Goal: Find contact information: Find contact information

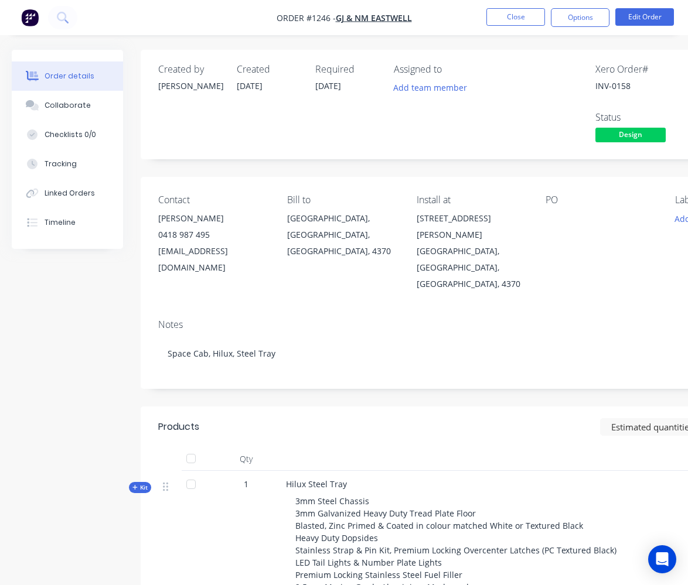
scroll to position [523, 0]
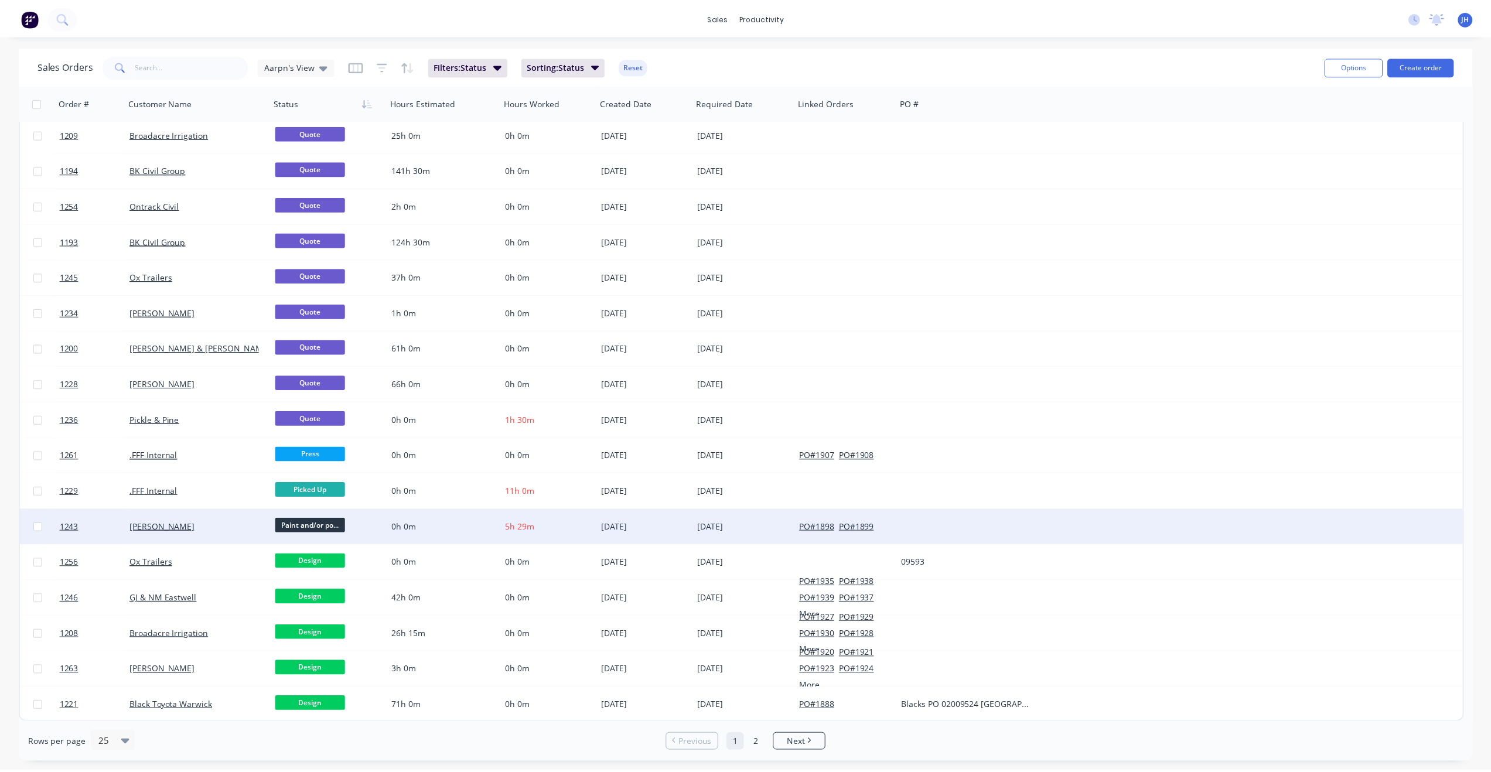
scroll to position [291, 0]
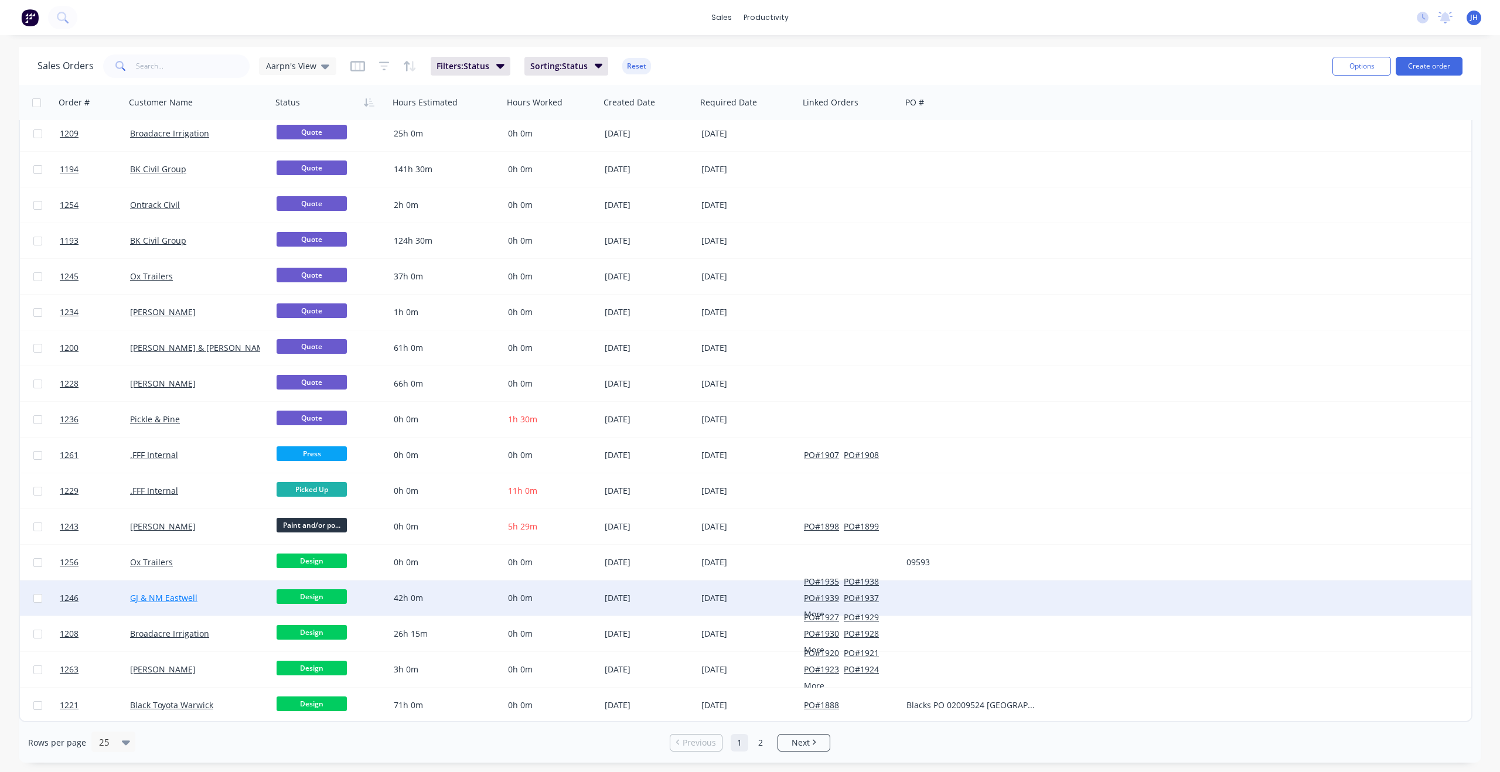
click at [176, 596] on link "GJ & NM Eastwell" at bounding box center [163, 597] width 67 height 11
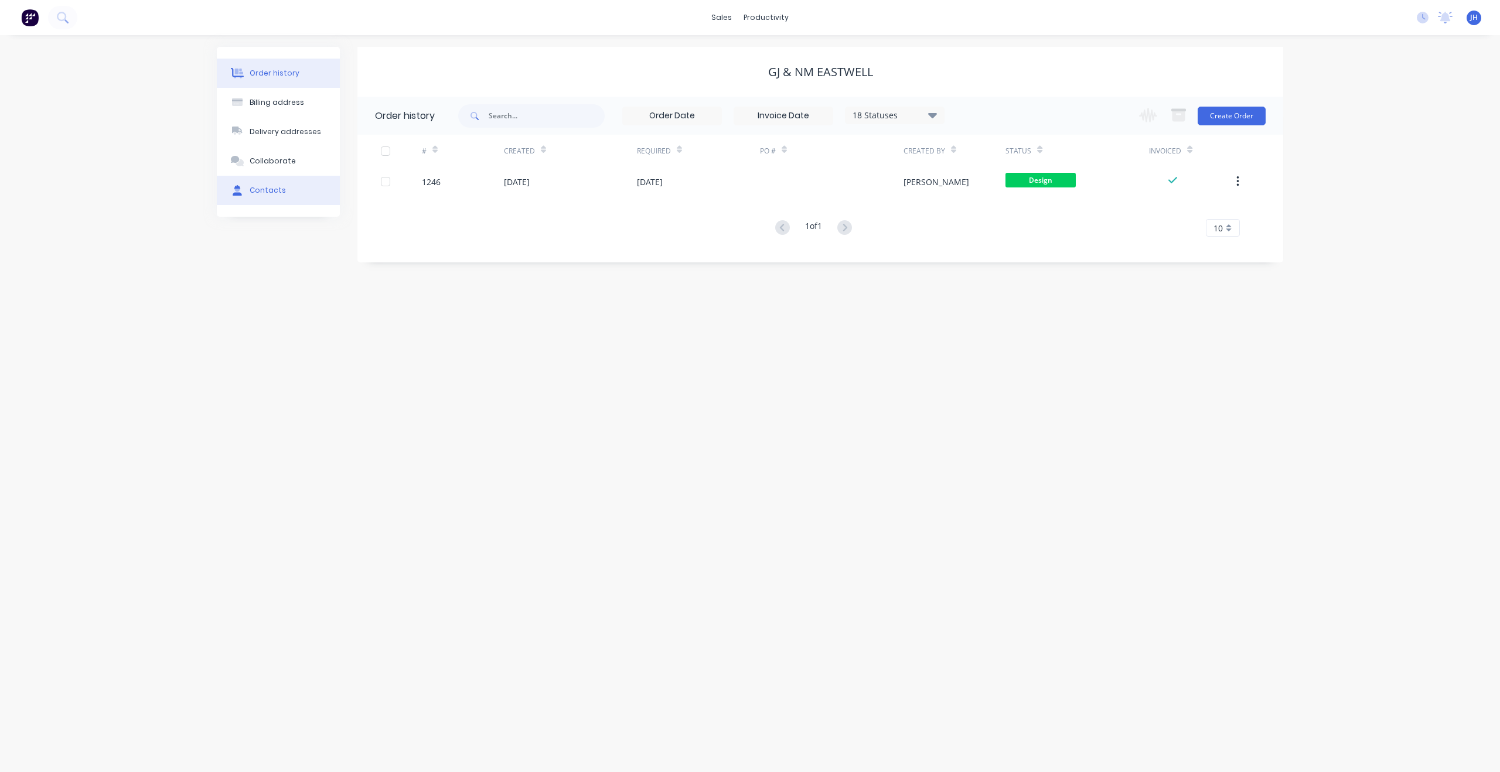
drag, startPoint x: 271, startPoint y: 193, endPoint x: 277, endPoint y: 196, distance: 6.6
click at [271, 193] on div "Contacts" at bounding box center [268, 190] width 36 height 11
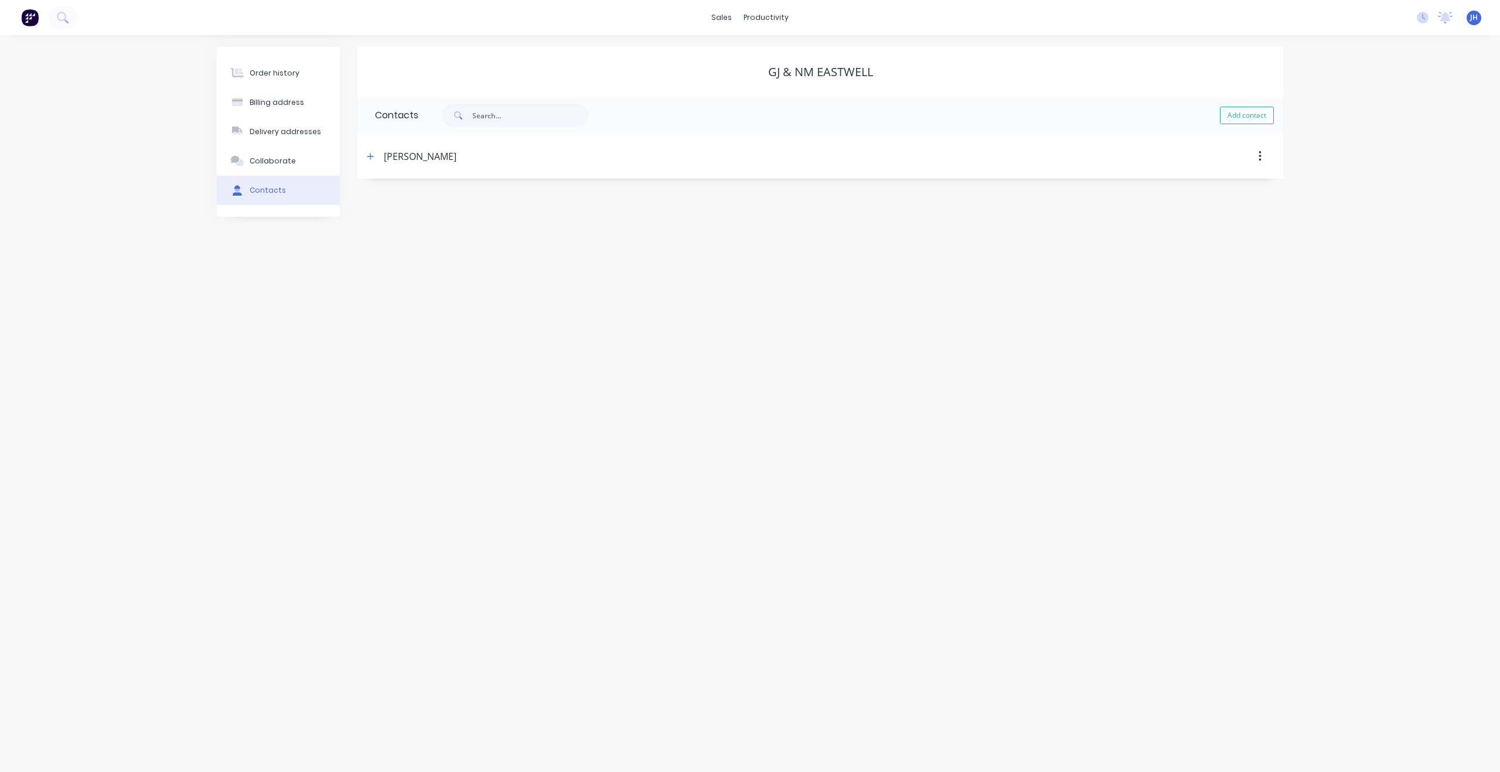
click at [424, 158] on div "Glenn Eastwell" at bounding box center [420, 156] width 73 height 14
click at [406, 151] on div "Glenn Eastwell" at bounding box center [420, 156] width 73 height 14
click at [259, 74] on div "Order history" at bounding box center [275, 73] width 50 height 11
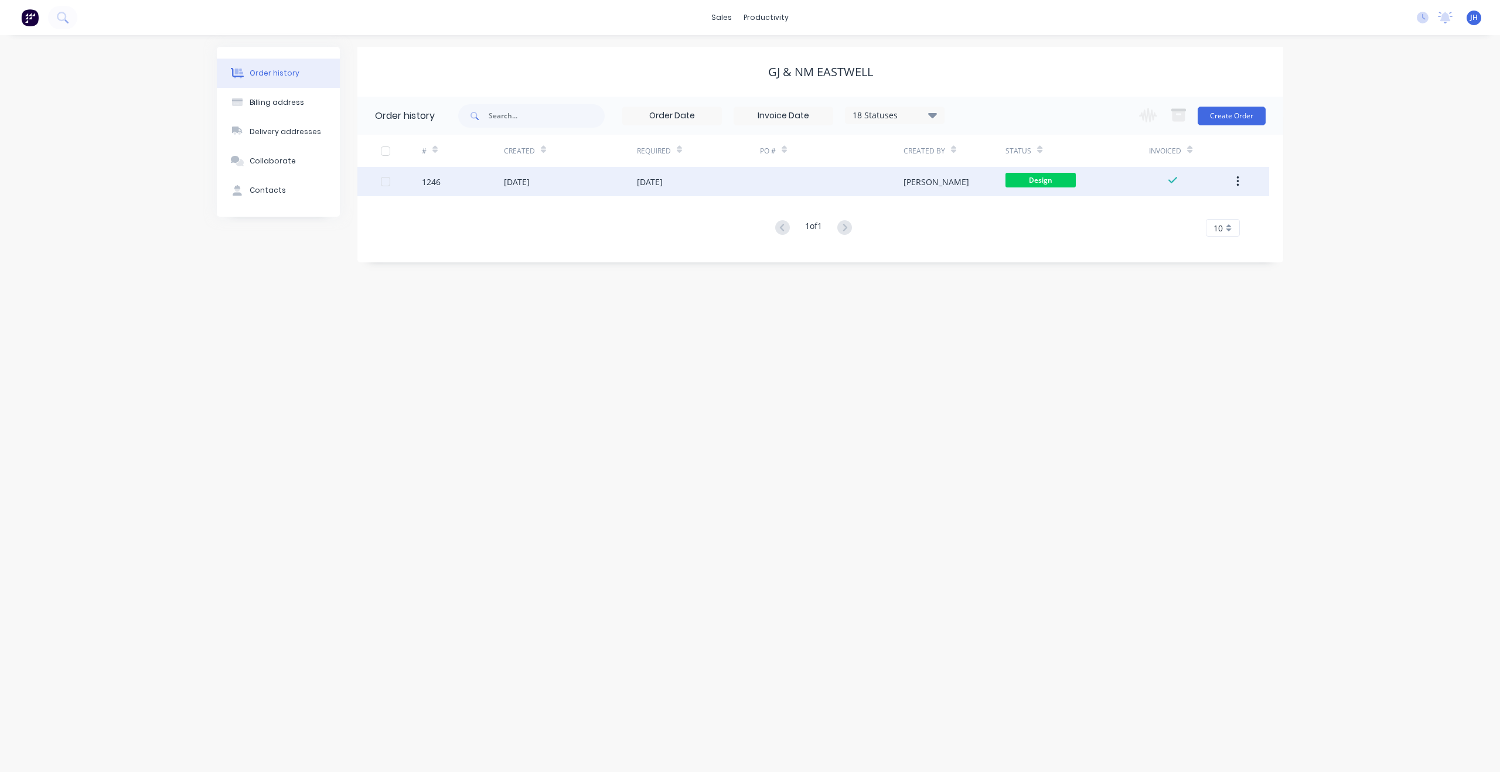
click at [467, 181] on div "1246" at bounding box center [463, 181] width 82 height 29
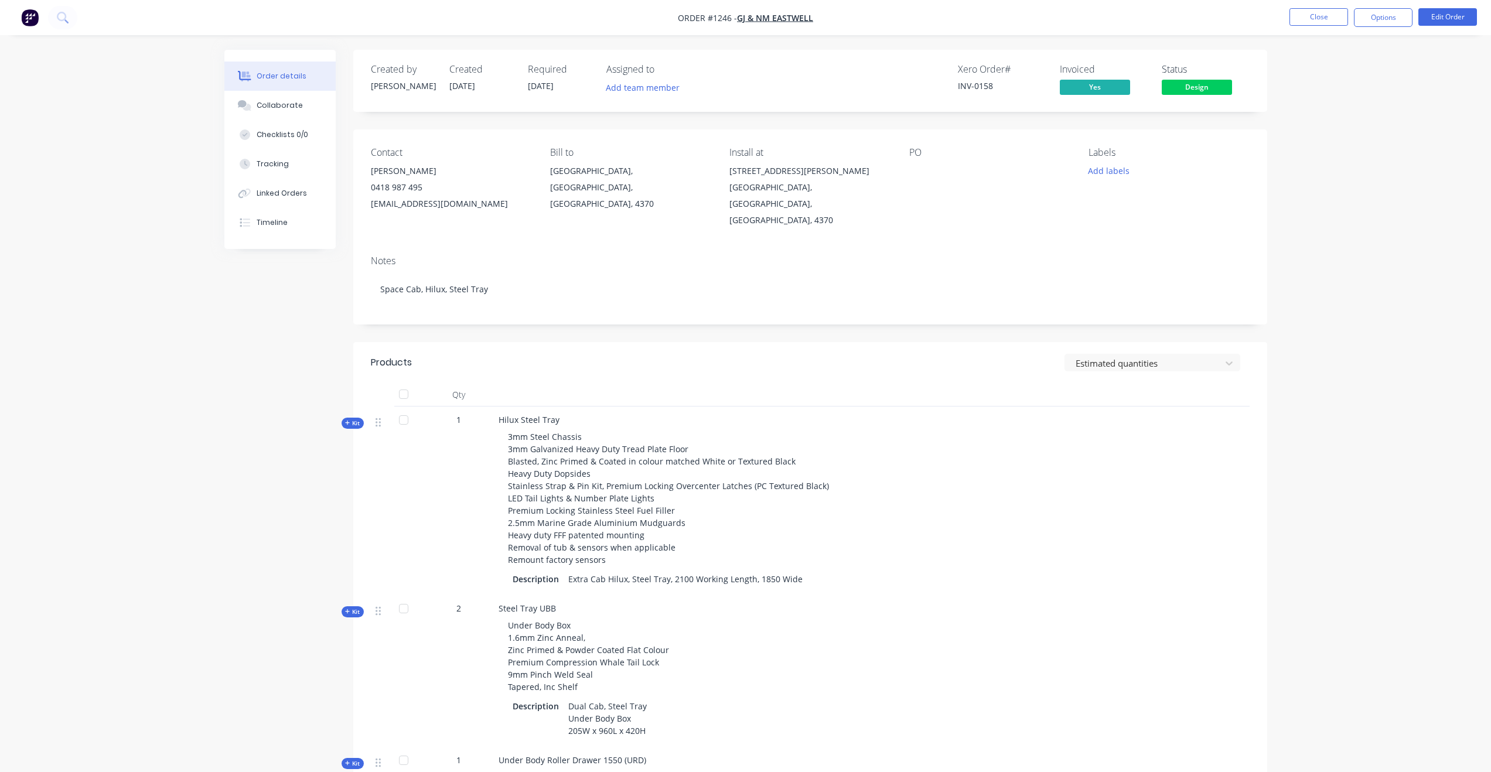
click at [436, 204] on div "eastwellgn@bigpond.com" at bounding box center [451, 204] width 161 height 16
click at [396, 206] on div "eastwellgn@bigpond.com" at bounding box center [451, 204] width 161 height 16
click at [372, 206] on div "eastwellgn@bigpond.com" at bounding box center [451, 204] width 161 height 16
click at [410, 207] on div "eastwellgn@bigpond.com" at bounding box center [451, 204] width 161 height 16
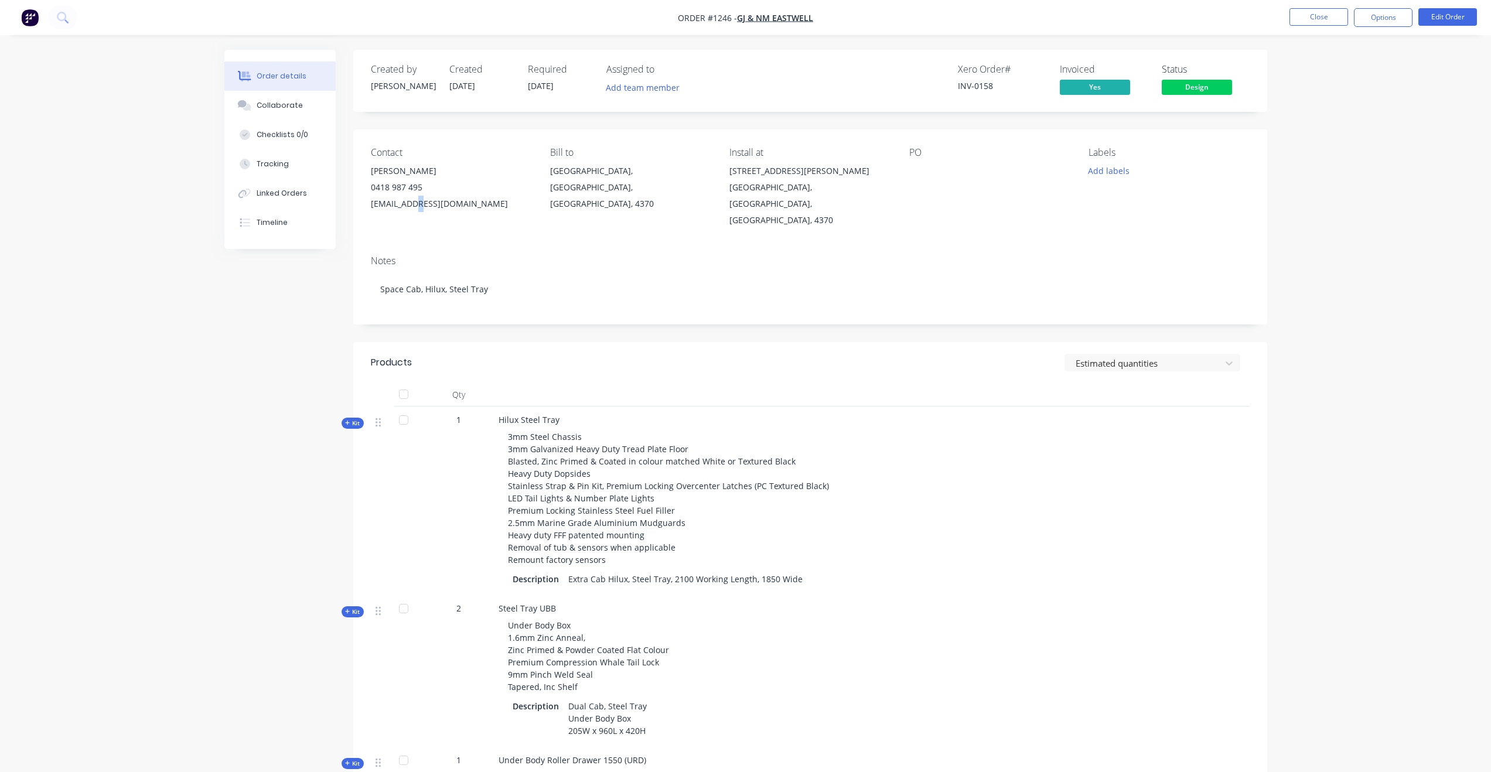
click at [410, 207] on div "eastwellgn@bigpond.com" at bounding box center [451, 204] width 161 height 16
drag, startPoint x: 476, startPoint y: 206, endPoint x: 369, endPoint y: 211, distance: 107.9
click at [369, 211] on div "Contact Glenn Eastwell 0418 987 495 eastwellgn@bigpond.com Bill to Warwick, Que…" at bounding box center [810, 188] width 914 height 117
copy div "eastwellgn@bigpond.com"
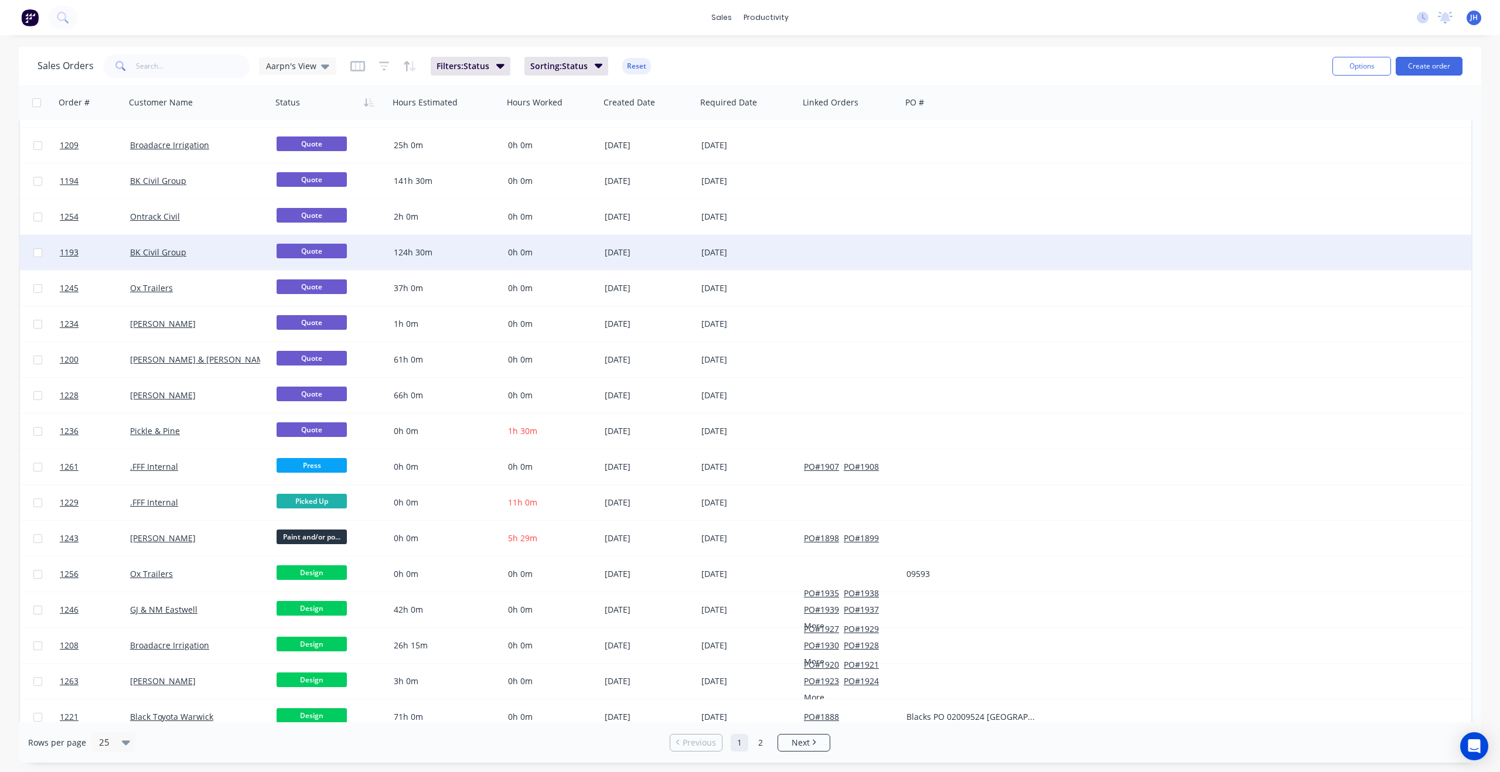
scroll to position [291, 0]
